Goal: Navigation & Orientation: Find specific page/section

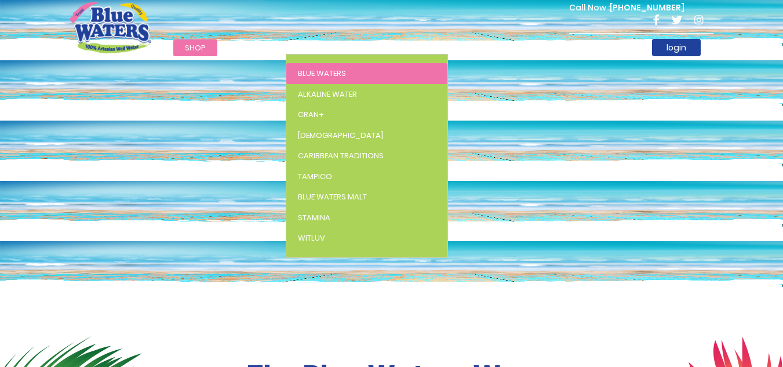
click at [304, 74] on span "Blue Waters" at bounding box center [322, 73] width 48 height 11
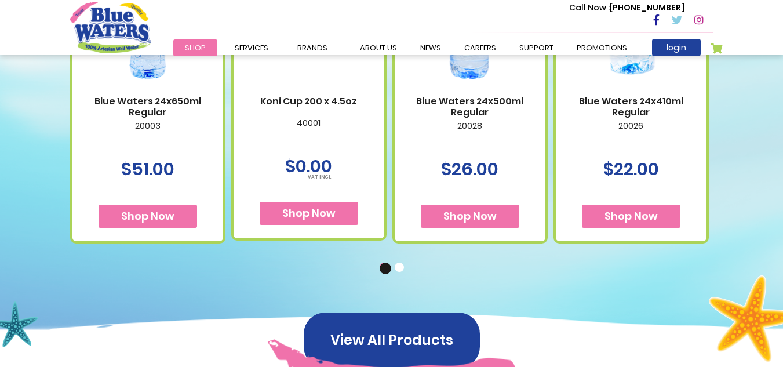
scroll to position [821, 0]
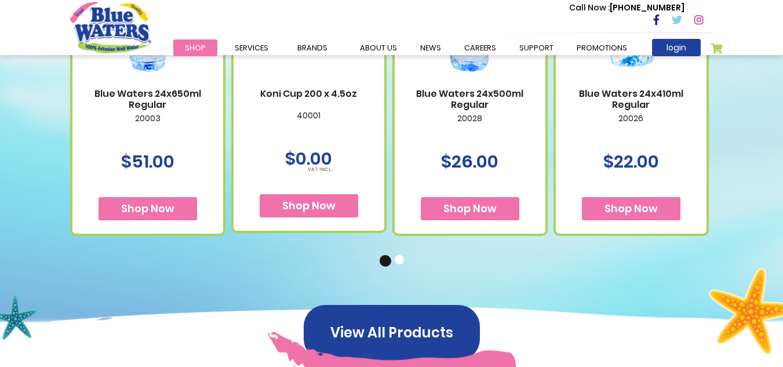
click at [399, 261] on button "2" at bounding box center [400, 261] width 12 height 12
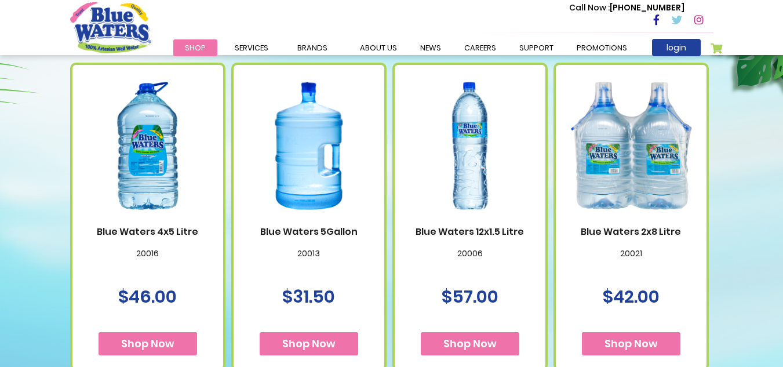
scroll to position [679, 0]
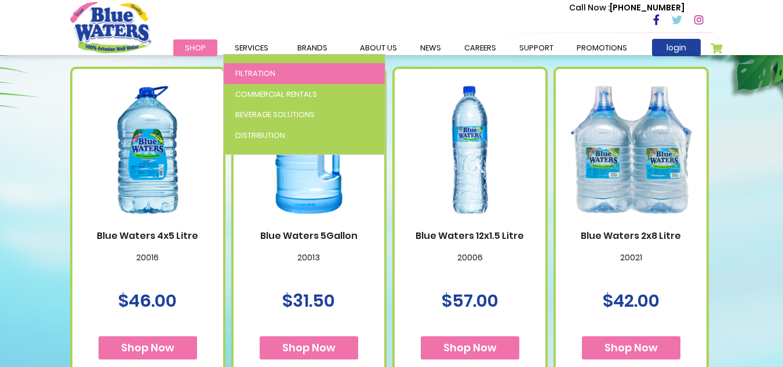
click at [242, 74] on span "Filtration" at bounding box center [255, 73] width 40 height 11
